Goal: Share content

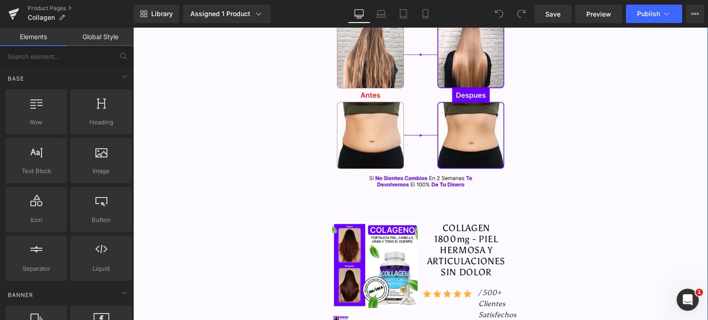
scroll to position [246, 0]
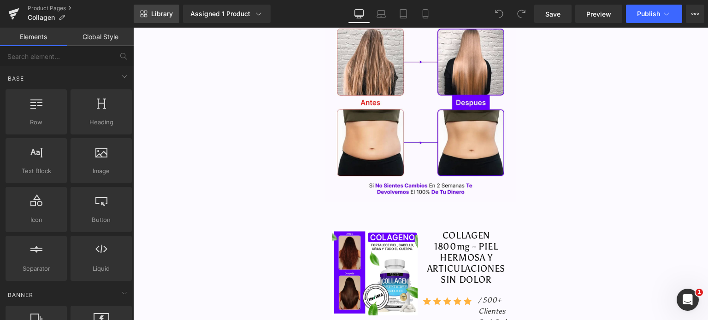
click at [167, 15] on span "Library" at bounding box center [162, 14] width 22 height 8
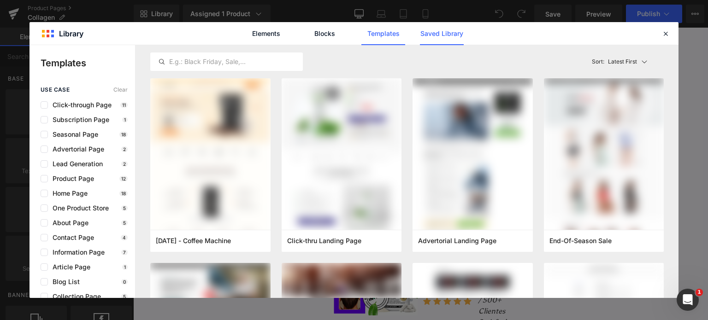
click at [442, 31] on link "Saved Library" at bounding box center [442, 33] width 44 height 23
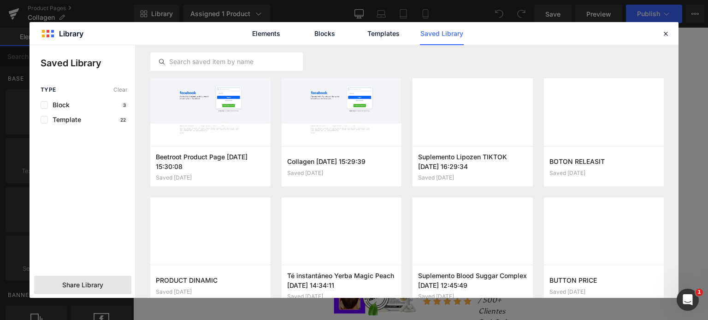
click at [84, 283] on span "Share Library" at bounding box center [82, 285] width 41 height 9
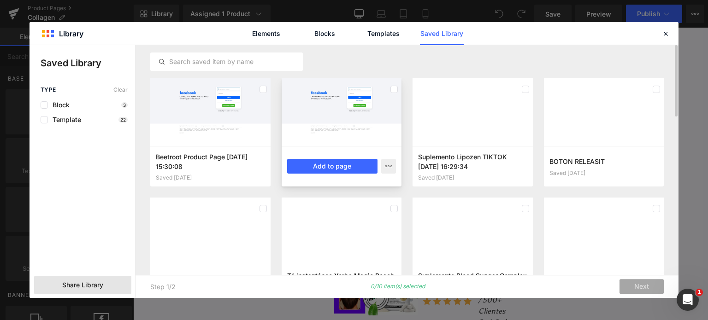
click at [365, 105] on div at bounding box center [342, 112] width 120 height 68
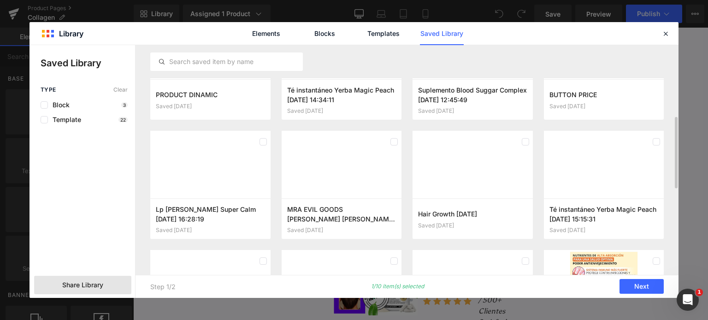
scroll to position [294, 0]
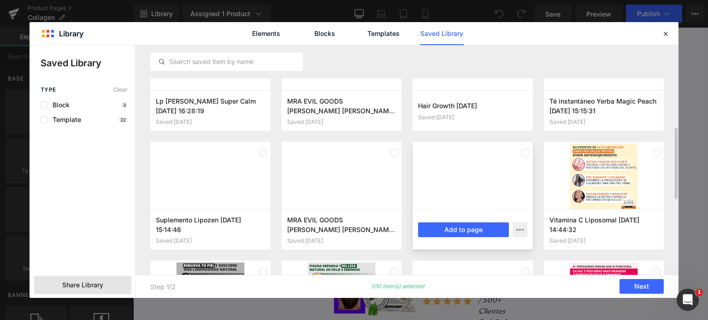
click at [453, 159] on div at bounding box center [472, 176] width 120 height 68
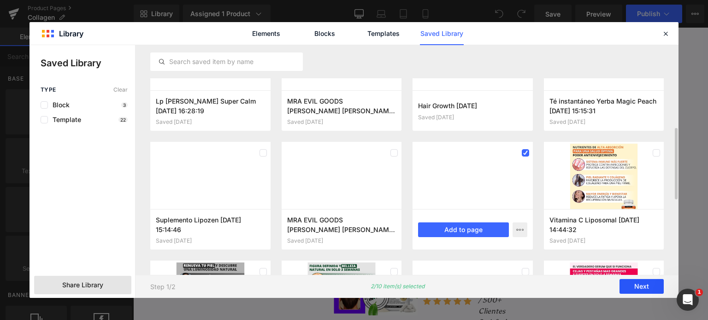
click at [647, 290] on button "Next" at bounding box center [641, 287] width 44 height 15
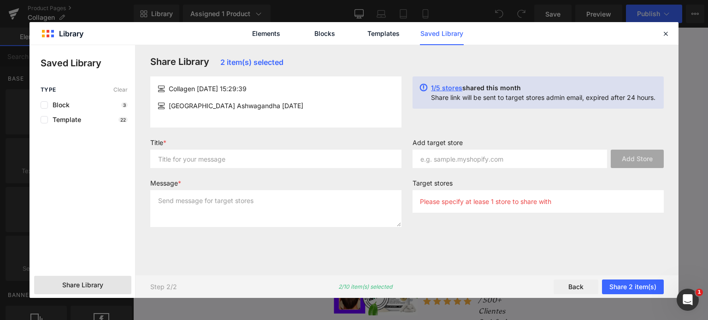
click at [156, 143] on label "Title *" at bounding box center [275, 144] width 251 height 11
click at [189, 162] on input "a" at bounding box center [275, 159] width 251 height 18
type input "asa"
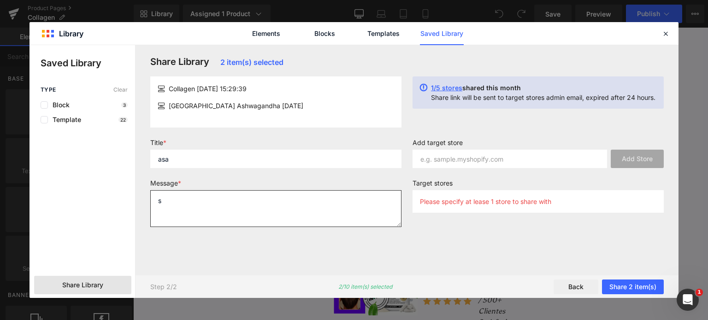
drag, startPoint x: 249, startPoint y: 209, endPoint x: 319, endPoint y: 209, distance: 70.0
click at [260, 210] on textarea "s" at bounding box center [275, 208] width 251 height 37
type textarea "sasa"
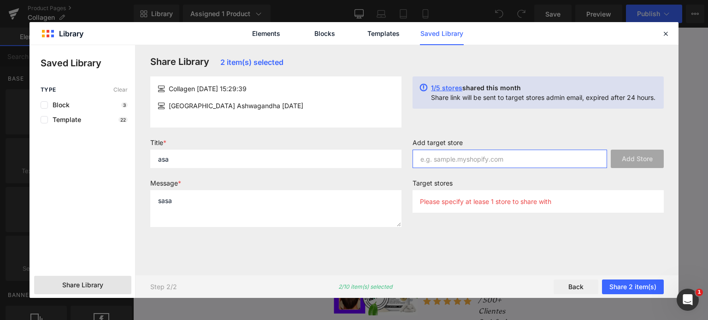
click at [455, 152] on input "text" at bounding box center [509, 159] width 194 height 18
paste input "[DOMAIN_NAME]"
type input "[DOMAIN_NAME]"
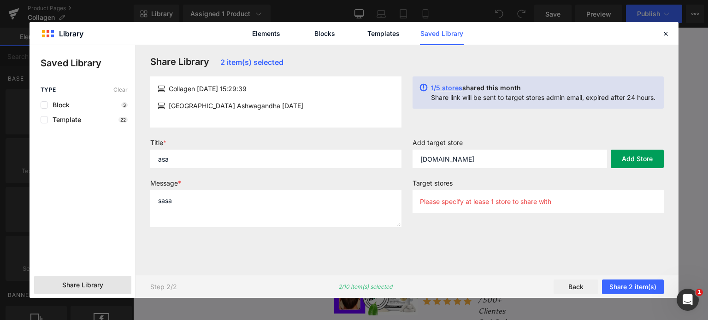
click at [645, 157] on button "Add Store" at bounding box center [637, 159] width 53 height 18
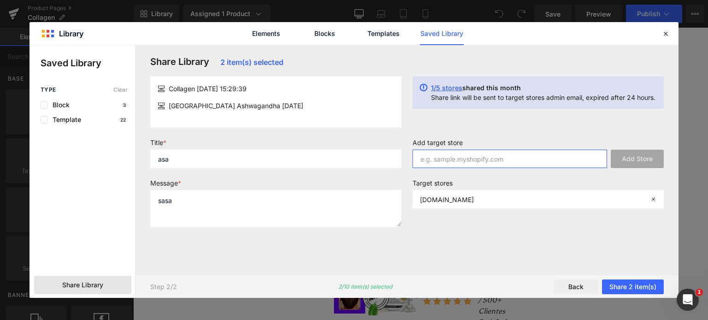
click at [506, 154] on input "text" at bounding box center [509, 159] width 194 height 18
paste input "[DOMAIN_NAME]"
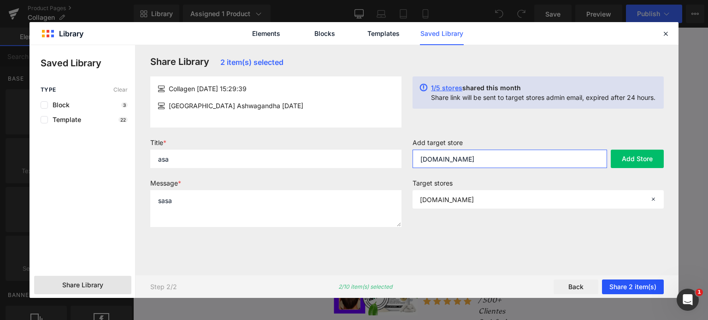
type input "[DOMAIN_NAME]"
click at [636, 291] on button "Share 2 item(s)" at bounding box center [633, 287] width 62 height 15
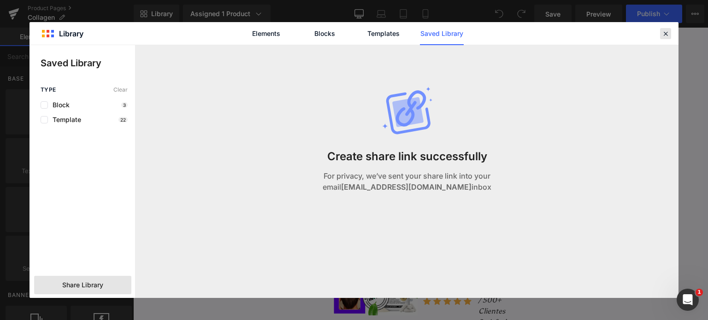
click at [664, 36] on icon at bounding box center [665, 33] width 8 height 8
